Goal: Find specific page/section: Find specific page/section

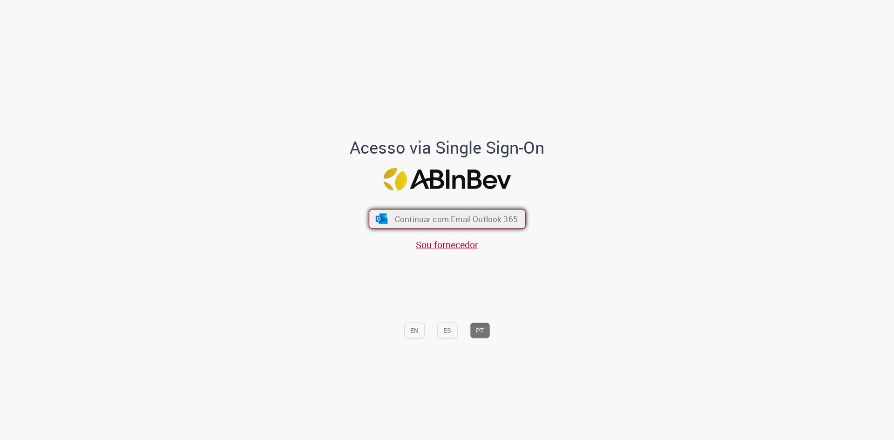
click at [461, 227] on button "Continuar com Email Outlook 365" at bounding box center [447, 219] width 157 height 20
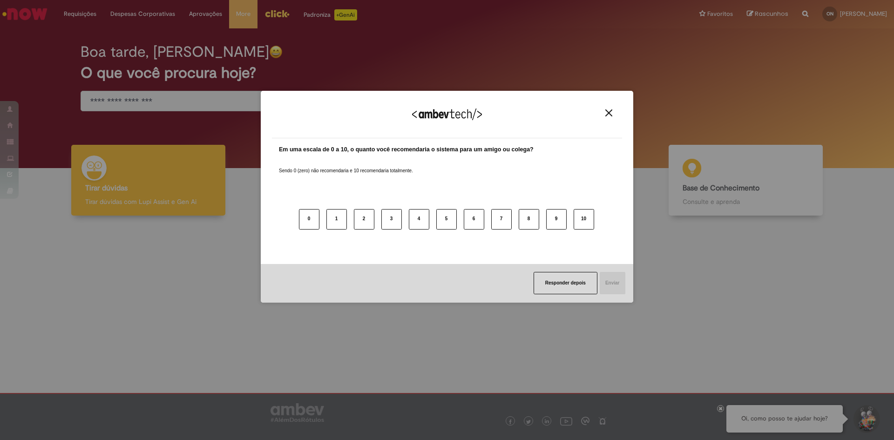
click at [607, 114] on img "Close" at bounding box center [609, 112] width 7 height 7
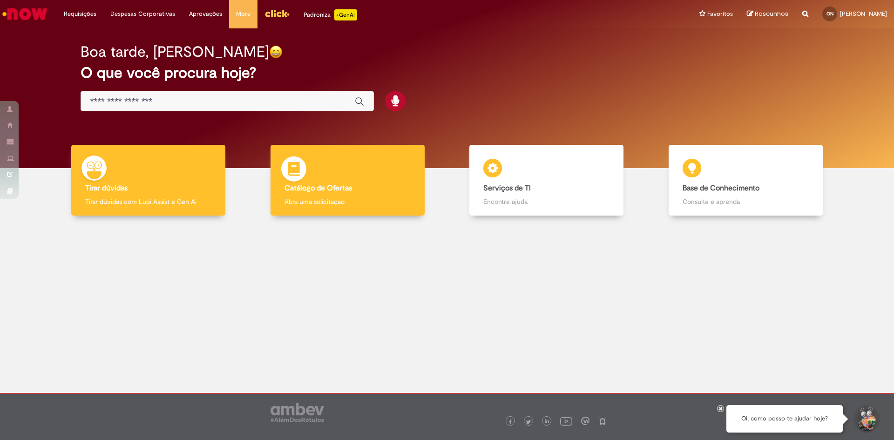
click at [352, 191] on b "Catálogo de Ofertas" at bounding box center [319, 188] width 68 height 9
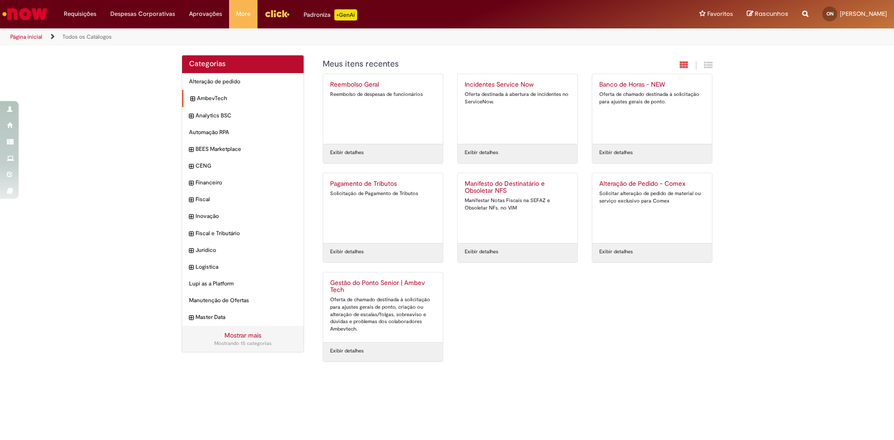
click at [191, 98] on icon "expandir categoria AmbevTech" at bounding box center [193, 99] width 4 height 9
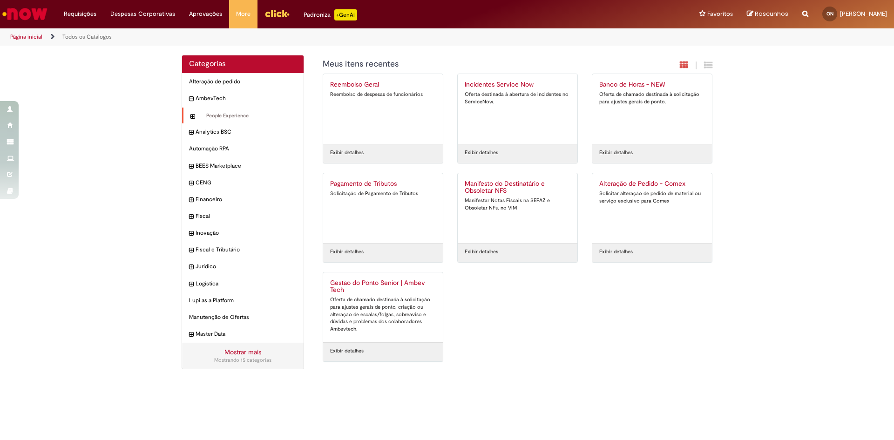
click at [193, 114] on icon "expandir categoria People Experience" at bounding box center [193, 116] width 4 height 9
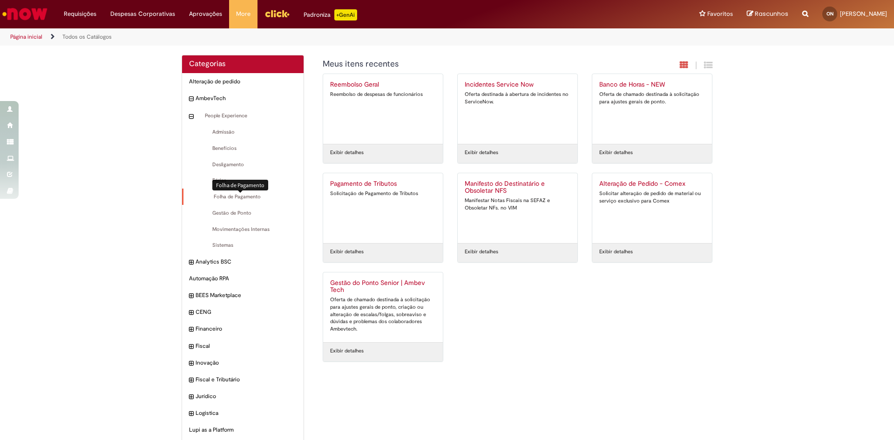
click at [242, 197] on span "Folha de Pagamento Itens" at bounding box center [244, 196] width 106 height 7
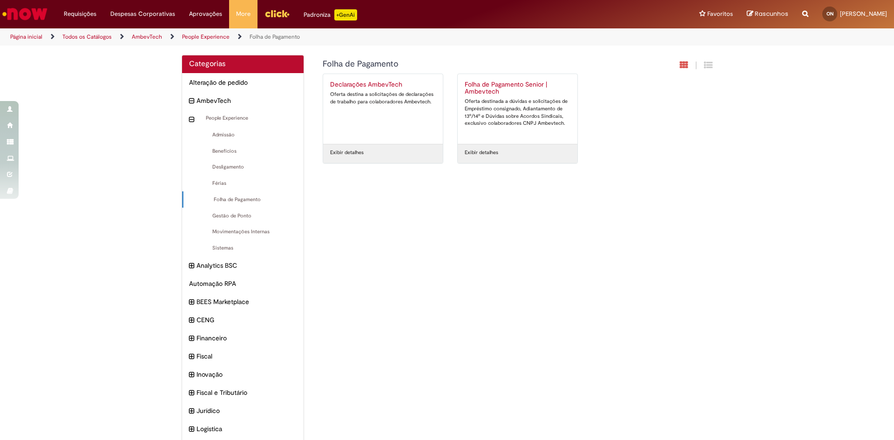
click at [511, 84] on h2 "Folha de Pagamento Senior | Ambevtech" at bounding box center [518, 88] width 106 height 15
